Goal: Check status: Check status

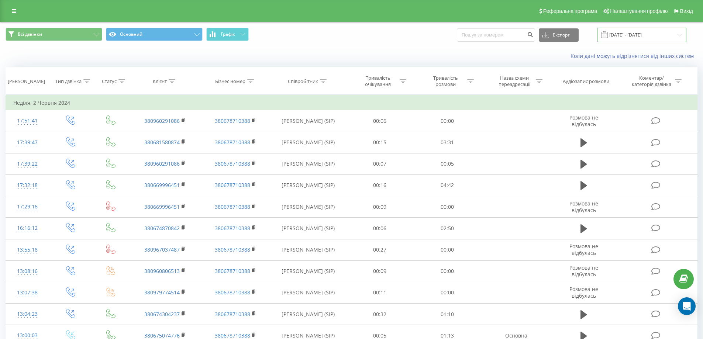
click at [626, 36] on input "[DATE] - [DATE]" at bounding box center [641, 35] width 89 height 14
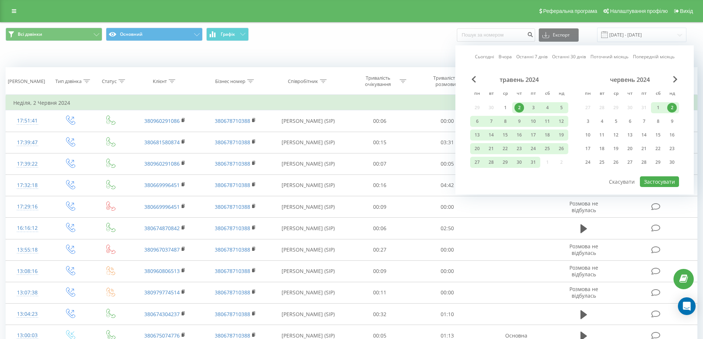
click at [534, 58] on link "Останні 7 днів" at bounding box center [531, 56] width 31 height 7
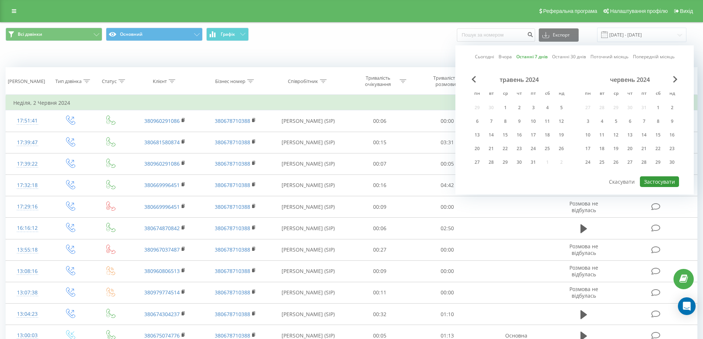
click at [652, 181] on button "Застосувати" at bounding box center [659, 181] width 39 height 11
type input "[DATE] - [DATE]"
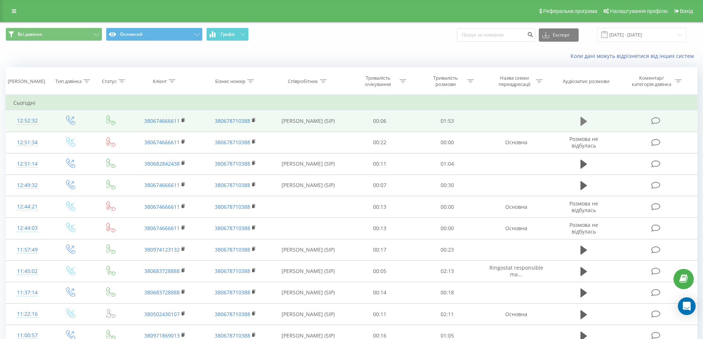
click at [582, 121] on icon at bounding box center [584, 121] width 7 height 9
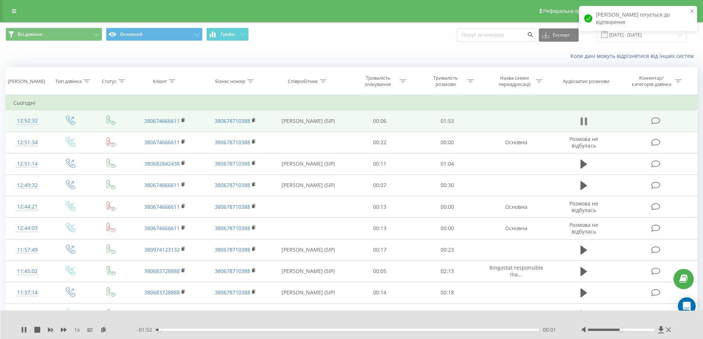
click at [585, 123] on icon at bounding box center [584, 121] width 7 height 10
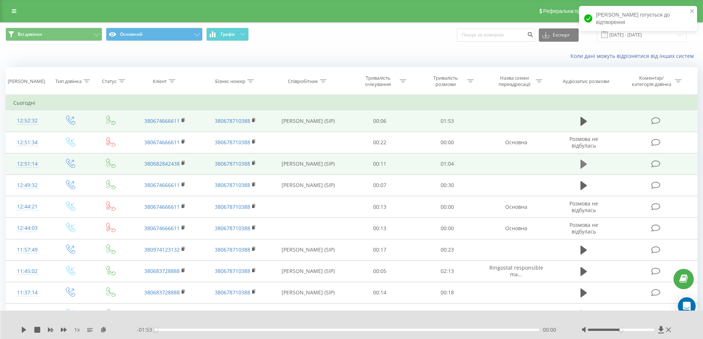
click at [583, 165] on icon at bounding box center [584, 164] width 7 height 9
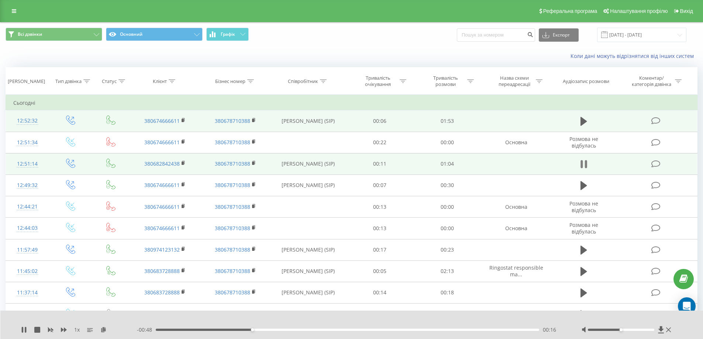
click at [585, 166] on icon at bounding box center [586, 164] width 2 height 8
